Goal: Transaction & Acquisition: Purchase product/service

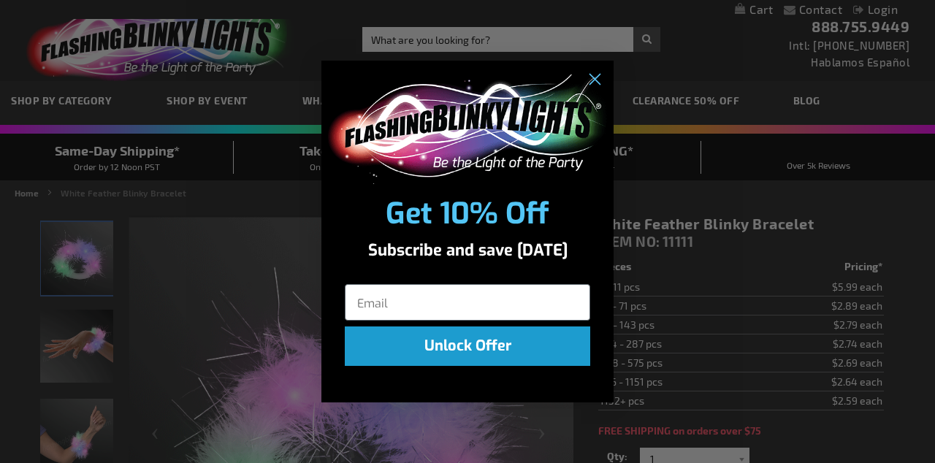
scroll to position [745, 0]
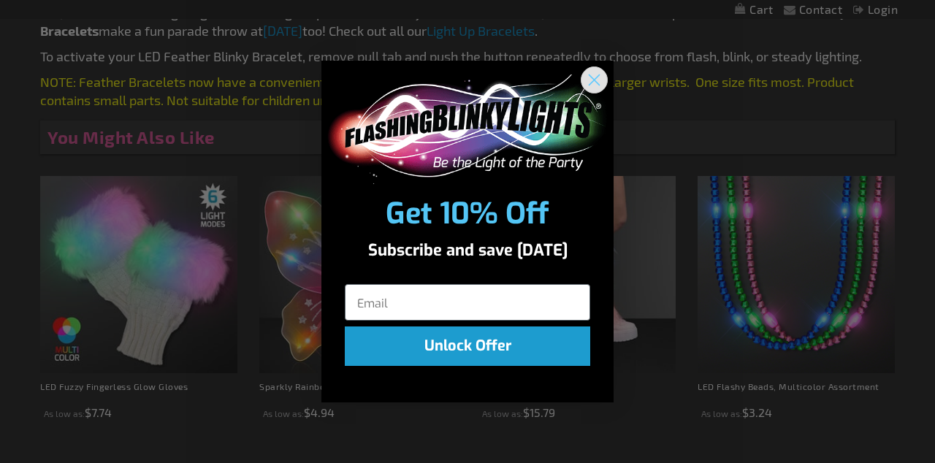
click at [589, 85] on circle "Close dialog" at bounding box center [594, 79] width 24 height 24
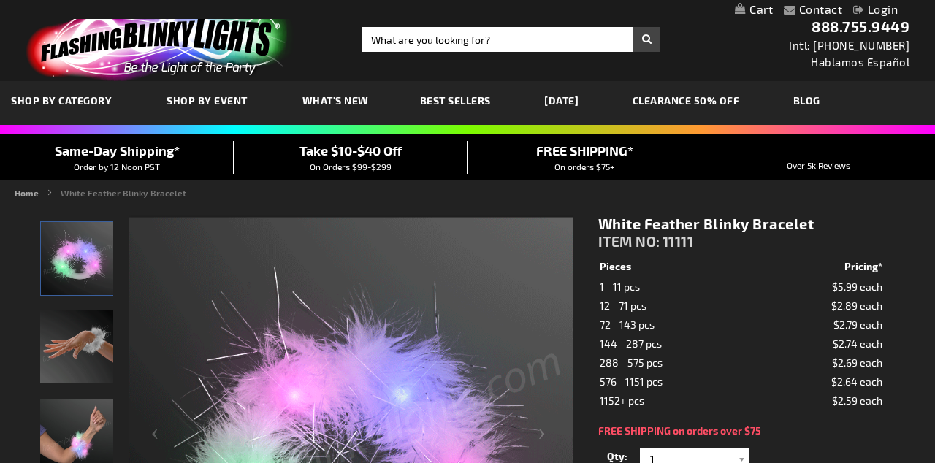
scroll to position [0, 0]
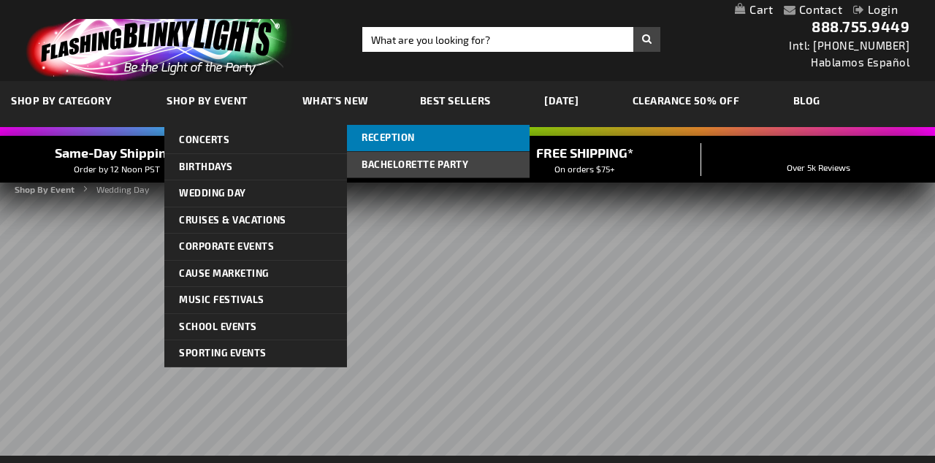
click at [379, 142] on span "Reception" at bounding box center [387, 137] width 53 height 12
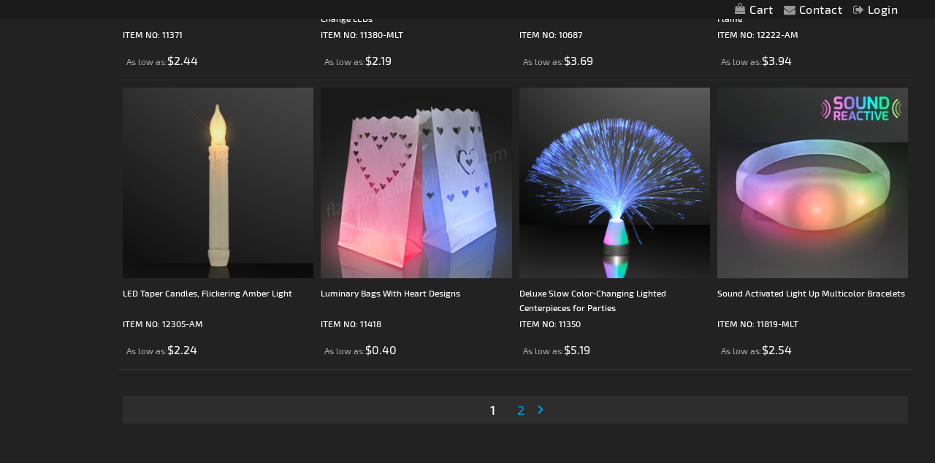
scroll to position [4270, 0]
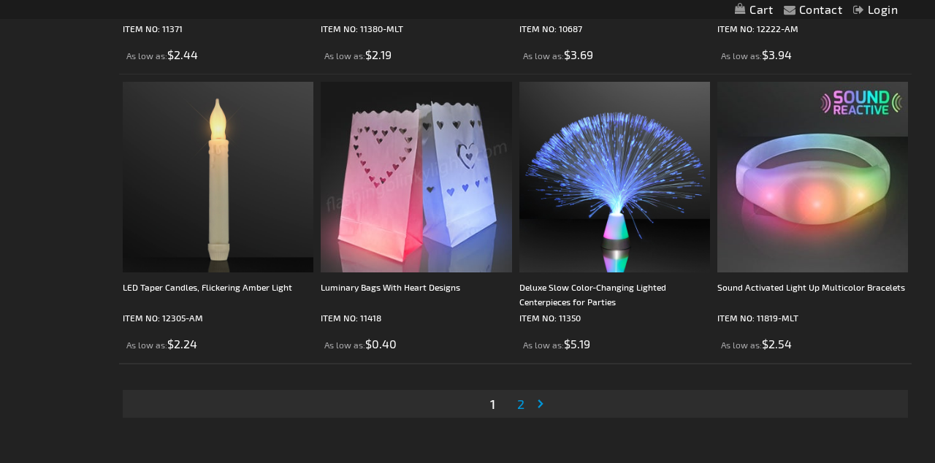
click at [522, 400] on span "2" at bounding box center [520, 404] width 7 height 16
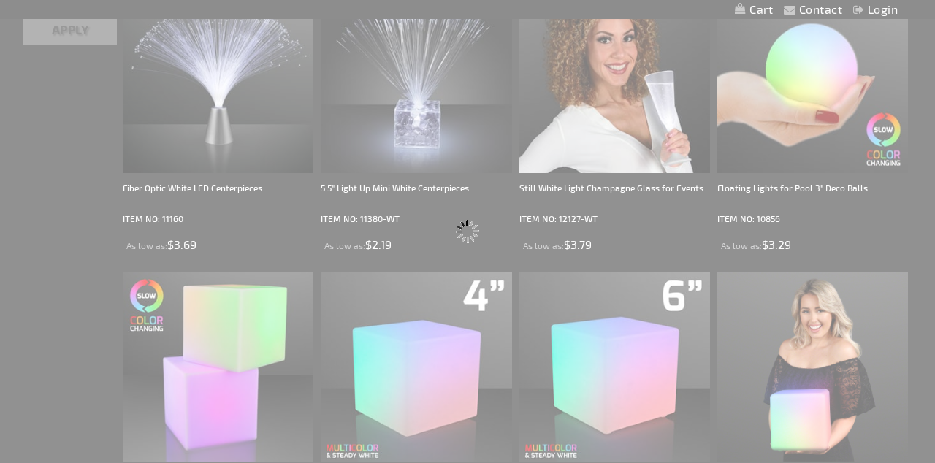
scroll to position [0, 0]
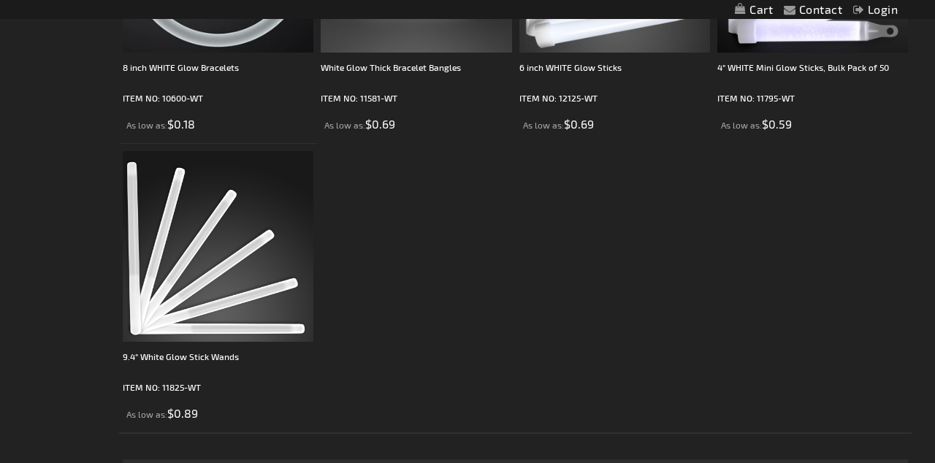
scroll to position [1601, 0]
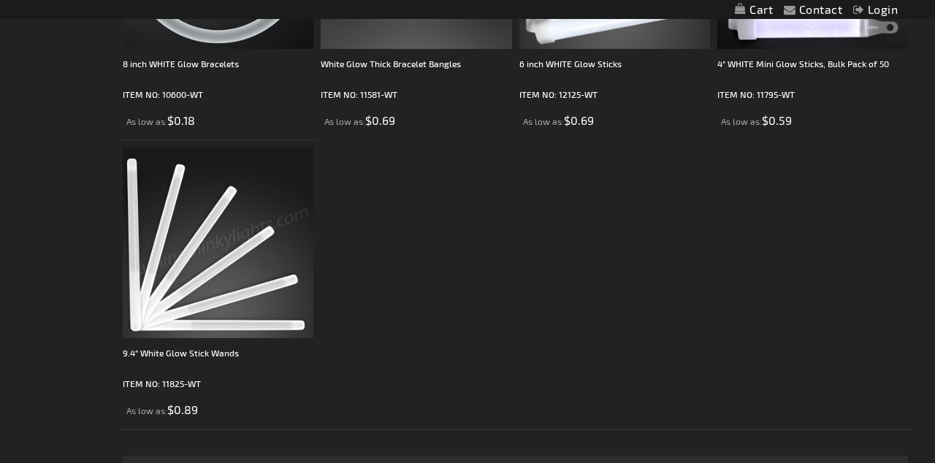
click at [183, 299] on img at bounding box center [218, 243] width 191 height 191
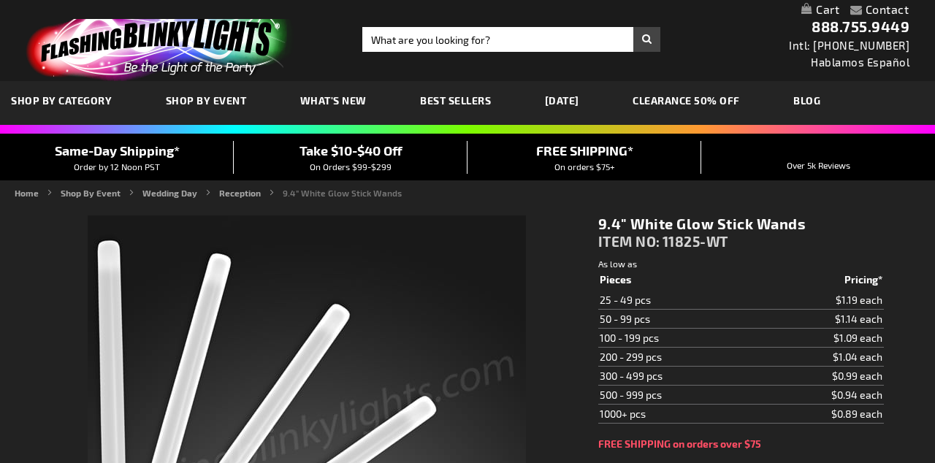
scroll to position [318, 0]
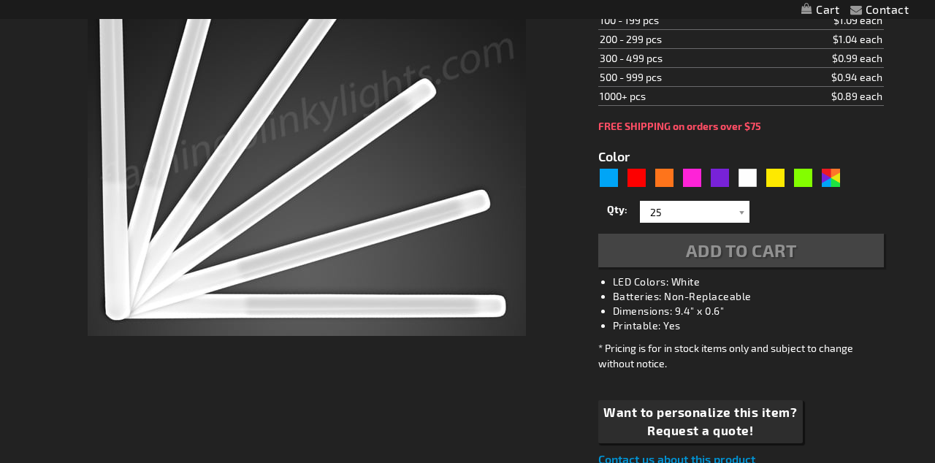
type input "5646"
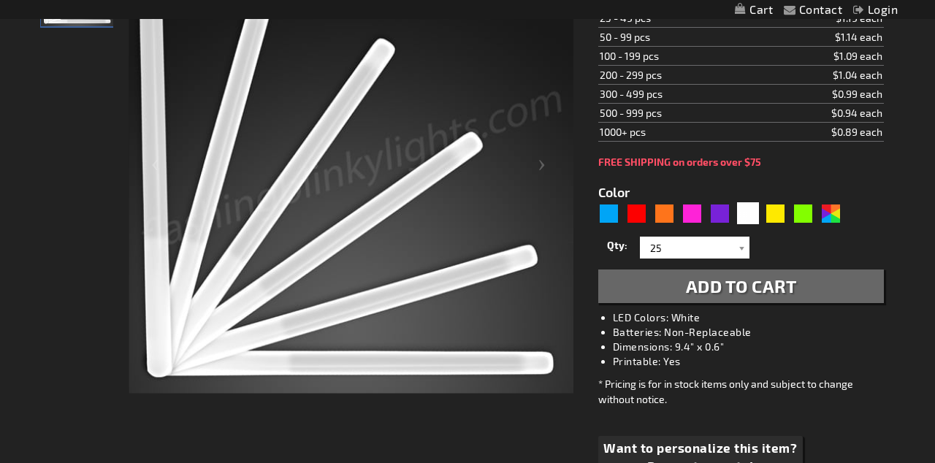
scroll to position [0, 0]
